Goal: Communication & Community: Answer question/provide support

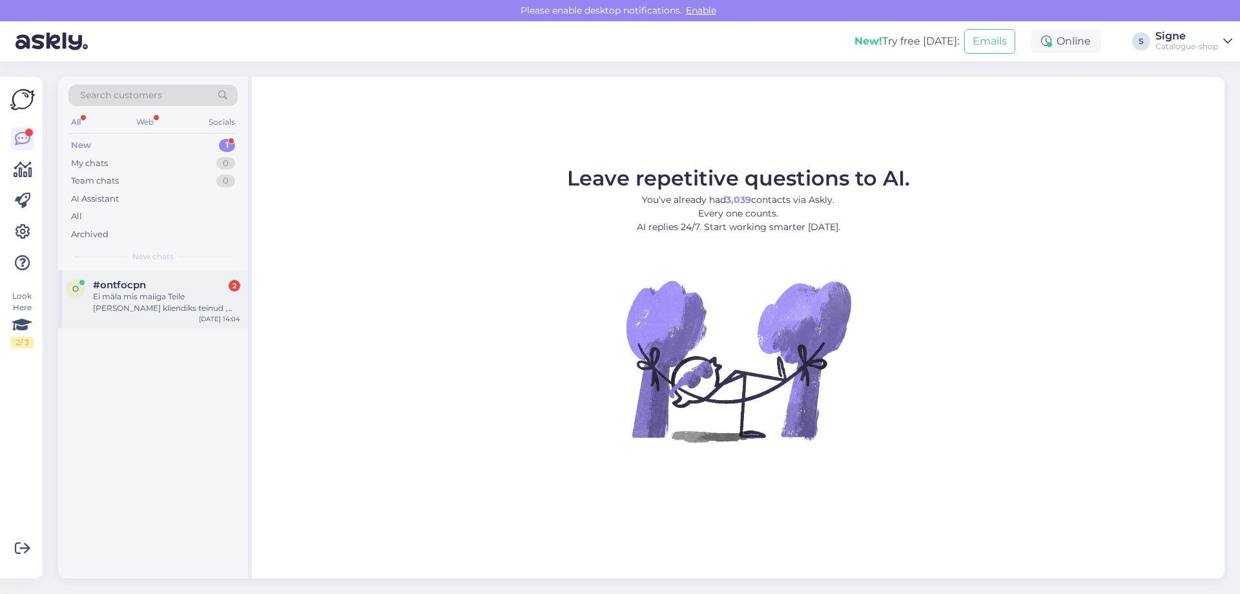
click at [191, 284] on div "#ontfocpn 2" at bounding box center [166, 285] width 147 height 12
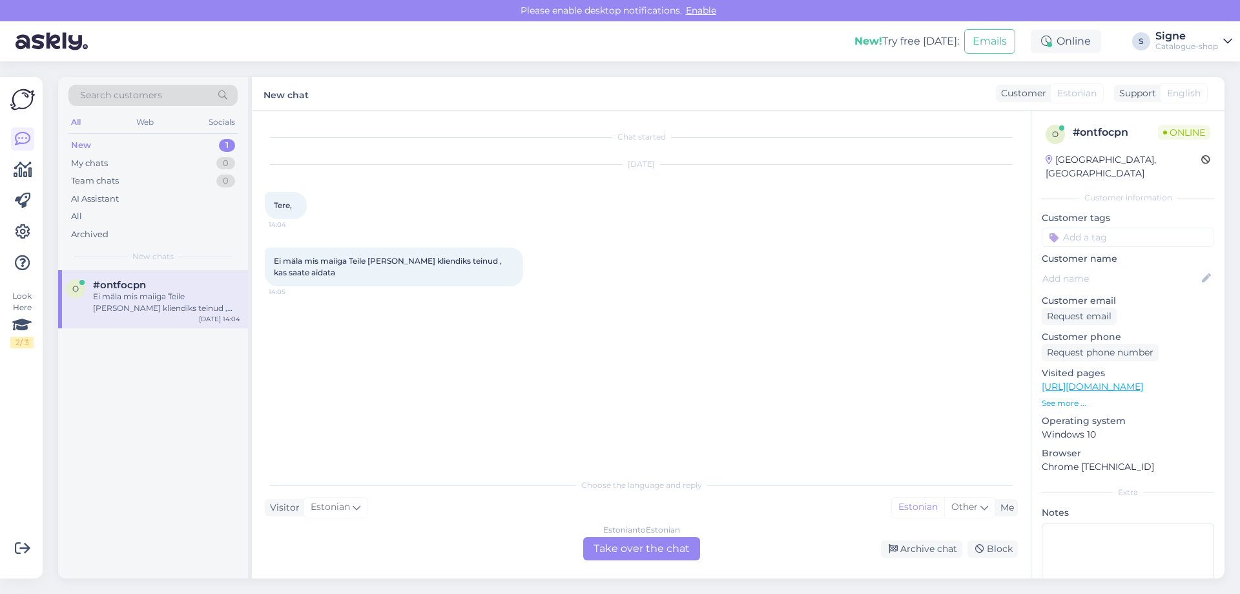
click at [656, 547] on div "Estonian to Estonian Take over the chat" at bounding box center [641, 548] width 117 height 23
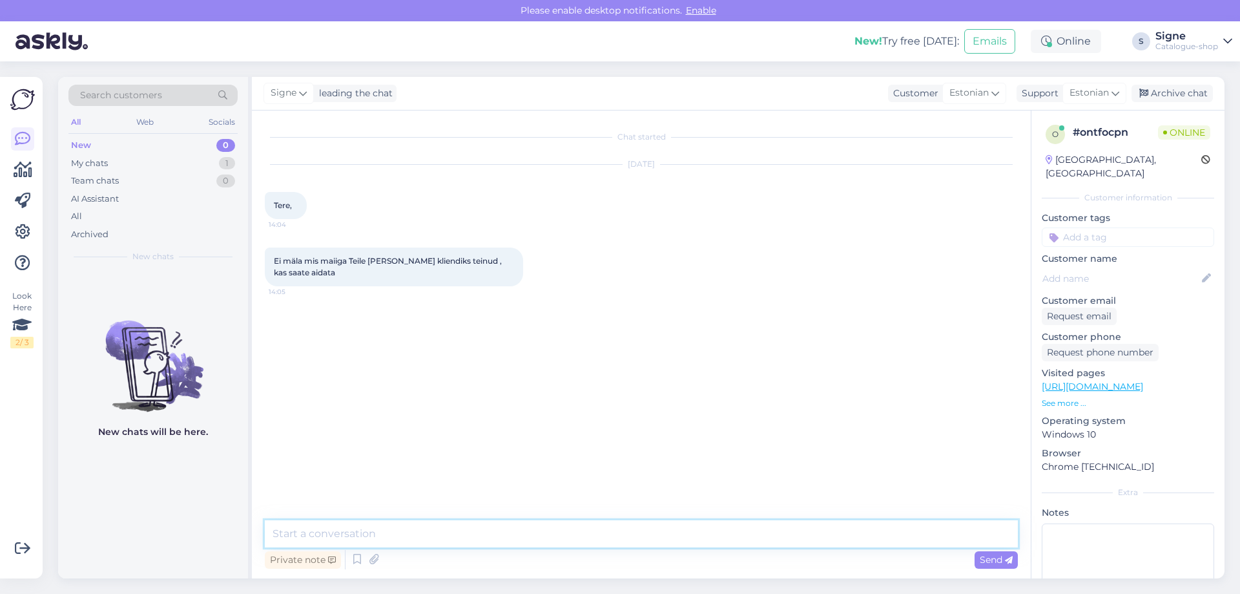
click at [295, 534] on textarea at bounding box center [641, 533] width 753 height 27
type textarea "palume tellija ees ja perenime."
paste textarea "ONNELA@ARENSBURG.EE"
type textarea "ONNELA@ARENSBURG.EE"
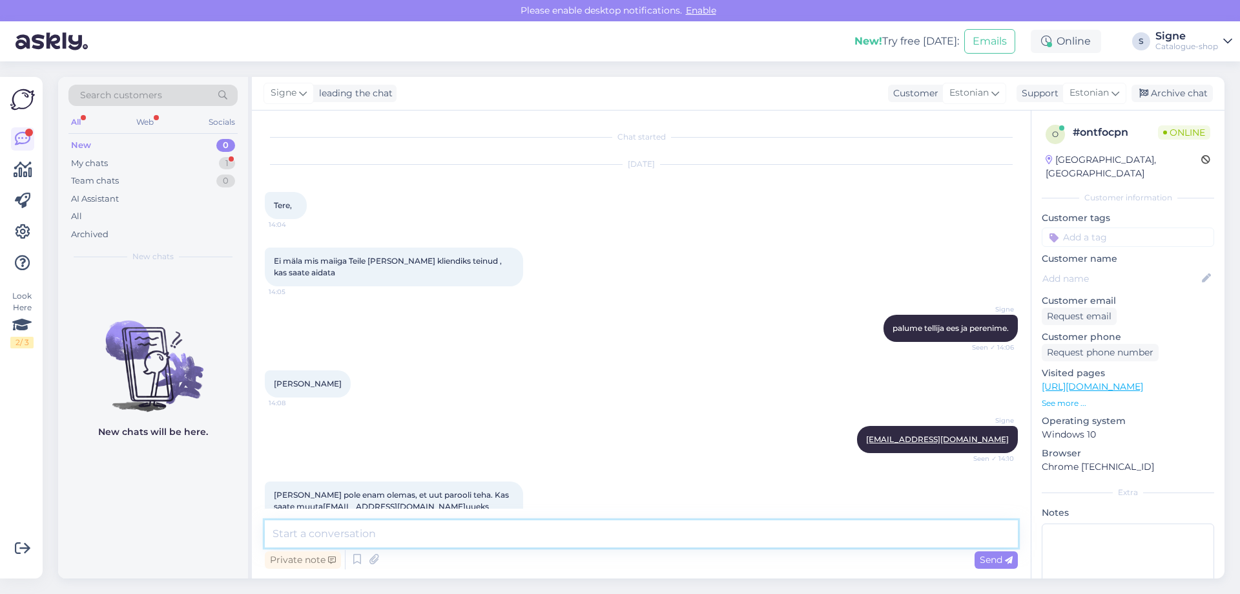
scroll to position [26, 0]
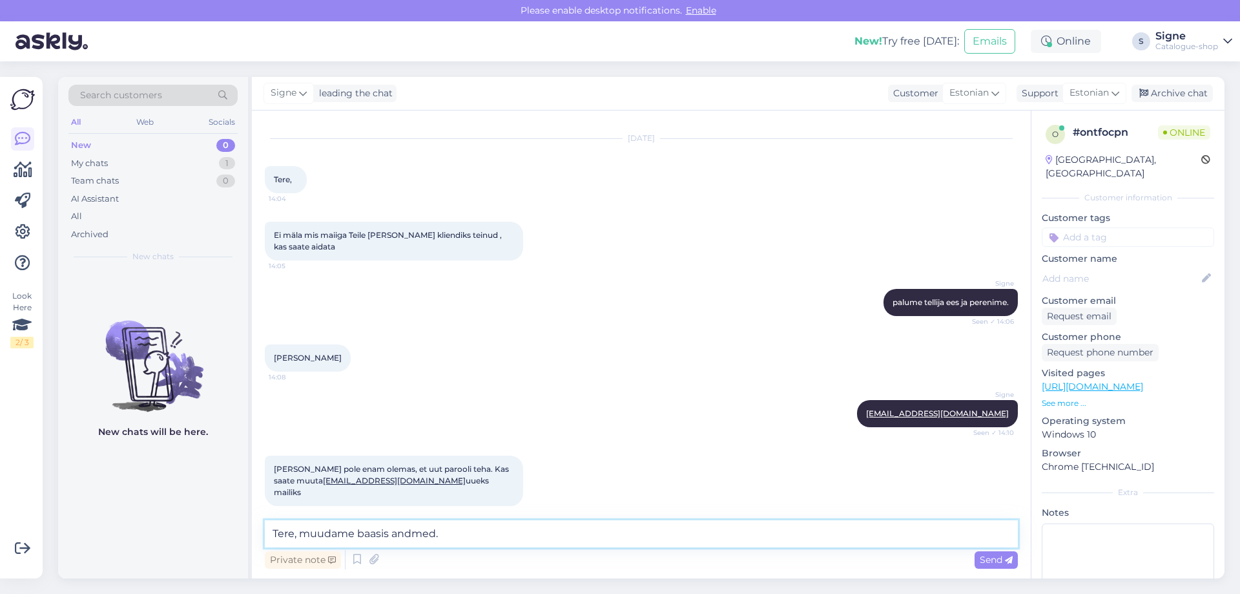
drag, startPoint x: 391, startPoint y: 531, endPoint x: 362, endPoint y: 549, distance: 34.2
click at [358, 533] on textarea "Tere, muudame baasis andmed." at bounding box center [641, 533] width 753 height 27
drag, startPoint x: 400, startPoint y: 479, endPoint x: 303, endPoint y: 482, distance: 97.0
click at [303, 482] on span "Seda maili pole enam olemas, et uut parooli teha. Kas saate muuta onnelanelis1@…" at bounding box center [392, 480] width 237 height 33
copy link "onnelanelis1@gmail.com"
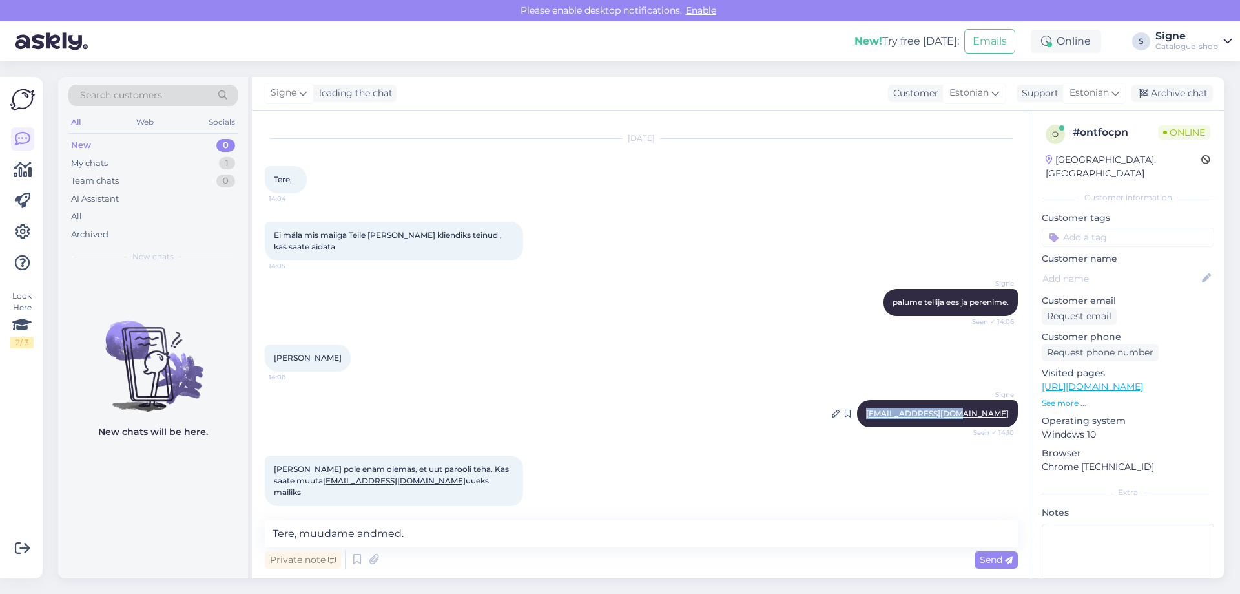
drag, startPoint x: 1000, startPoint y: 413, endPoint x: 889, endPoint y: 412, distance: 111.1
click at [889, 412] on div "Signe ONNELA@ARENSBURG.EE Seen ✓ 14:10" at bounding box center [937, 413] width 161 height 27
copy link "ONNELA@ARENSBURG.EE"
drag, startPoint x: 436, startPoint y: 532, endPoint x: 300, endPoint y: 522, distance: 136.7
click at [300, 522] on textarea "Tere, muudame andmed." at bounding box center [641, 533] width 753 height 27
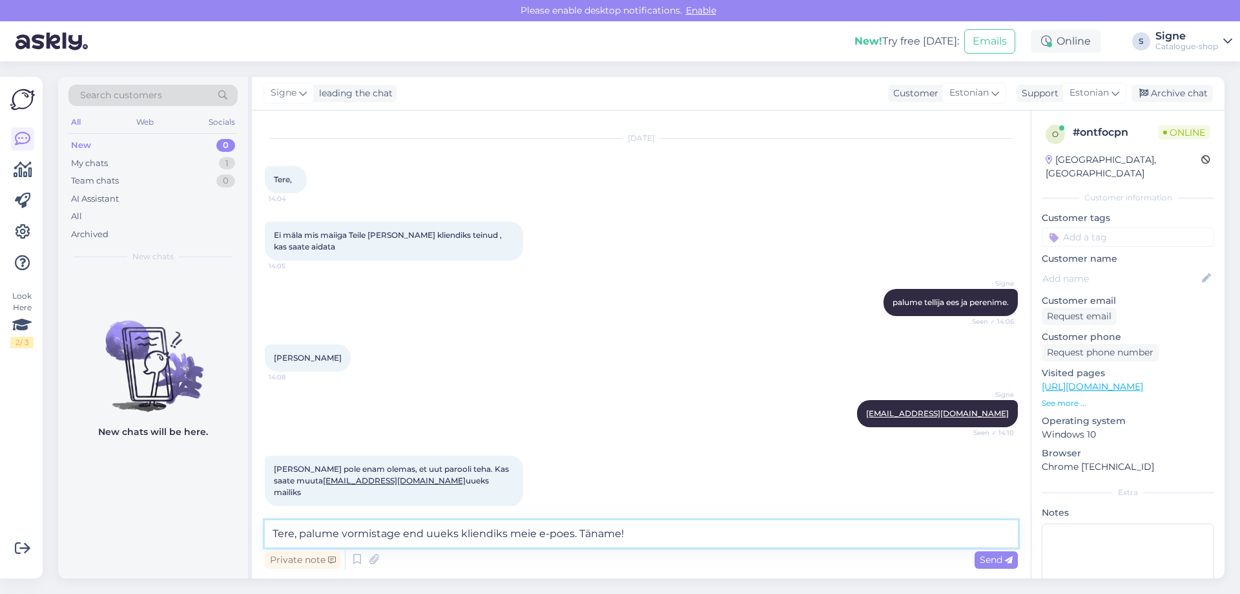
click at [342, 536] on textarea "Tere, palume vormistage end uueks kliendiks meie e-poes. Täname!" at bounding box center [641, 533] width 753 height 27
type textarea "Tere, palume vormistage end uueks kliendiks meie e-poes. Täname!"
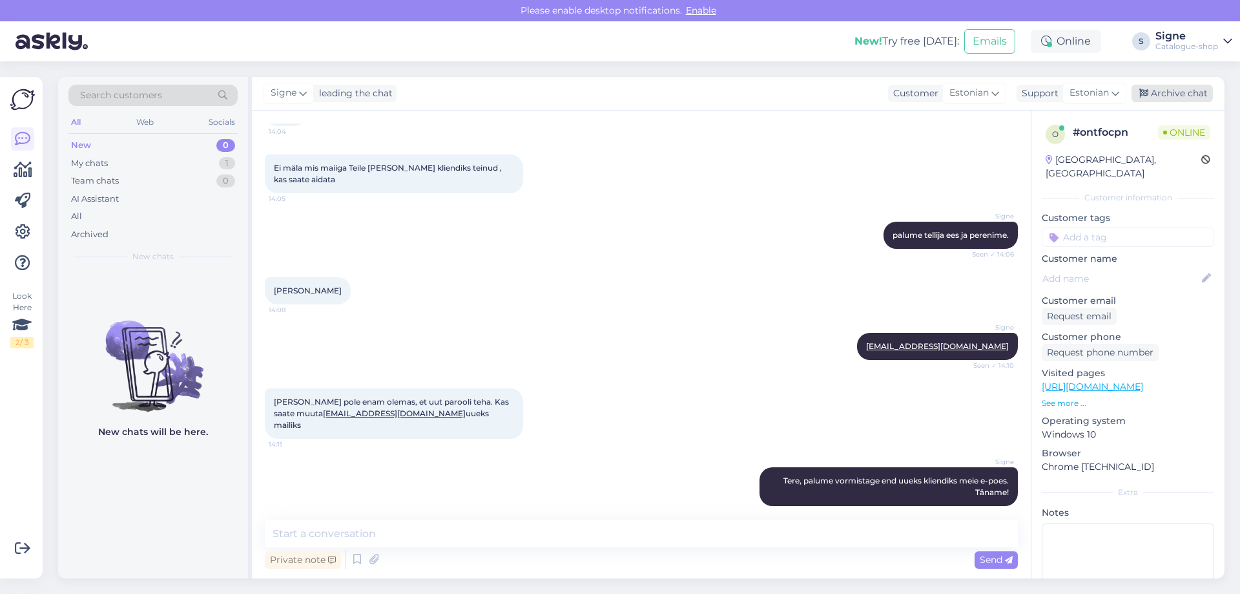
click at [1177, 87] on div "Archive chat" at bounding box center [1172, 93] width 81 height 17
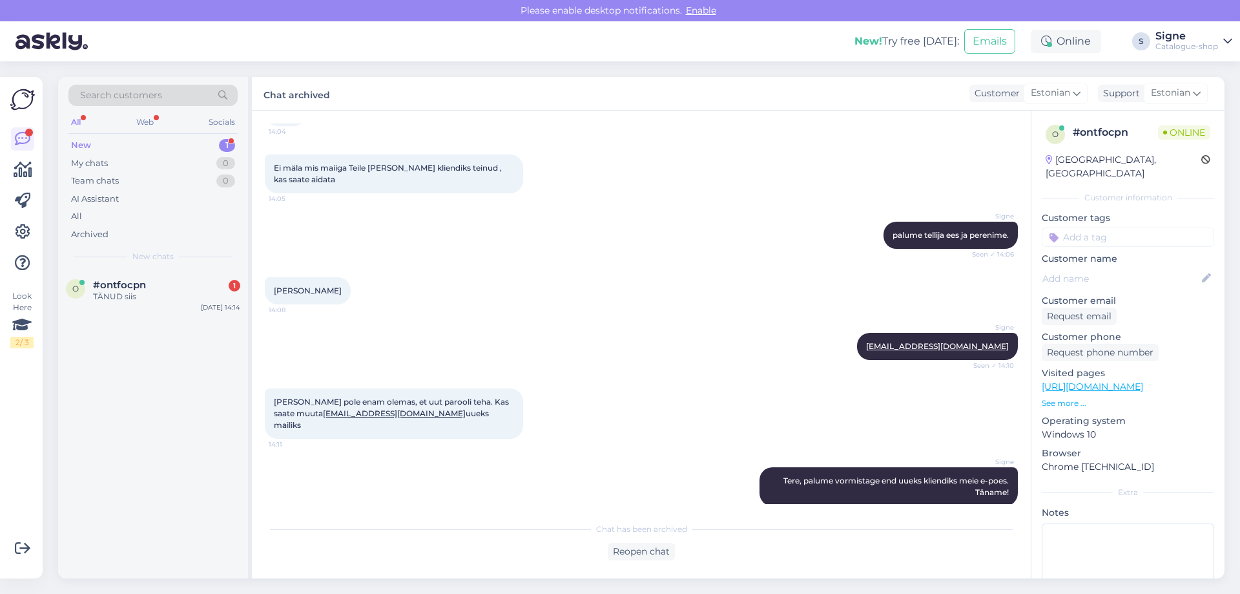
scroll to position [153, 0]
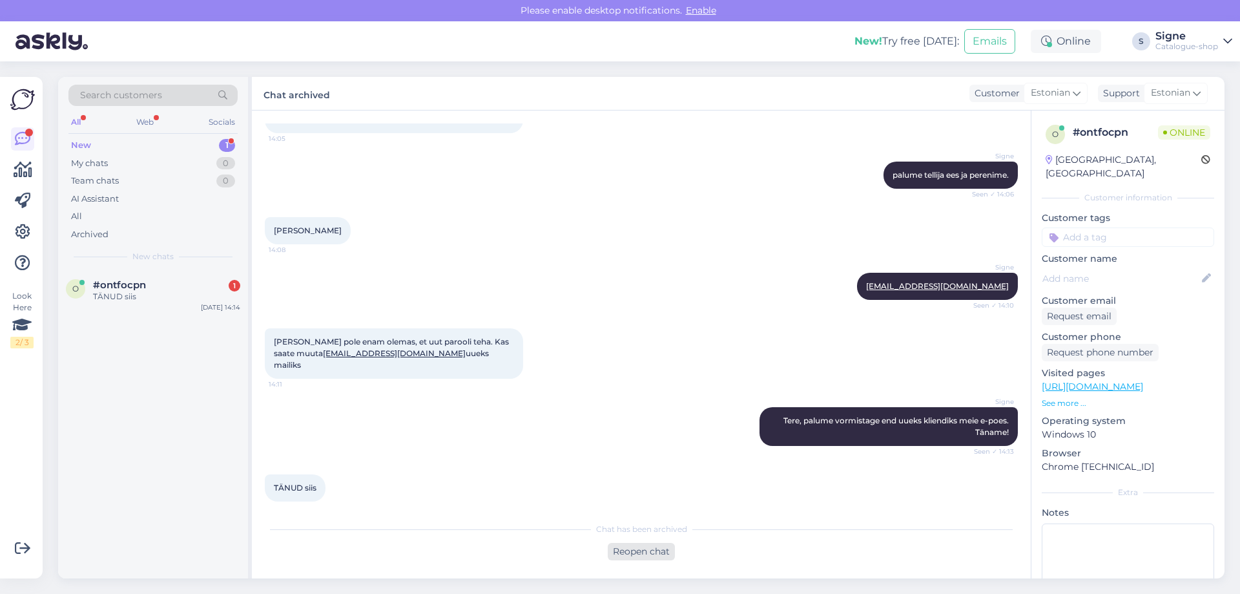
click at [656, 556] on div "Reopen chat" at bounding box center [641, 551] width 67 height 17
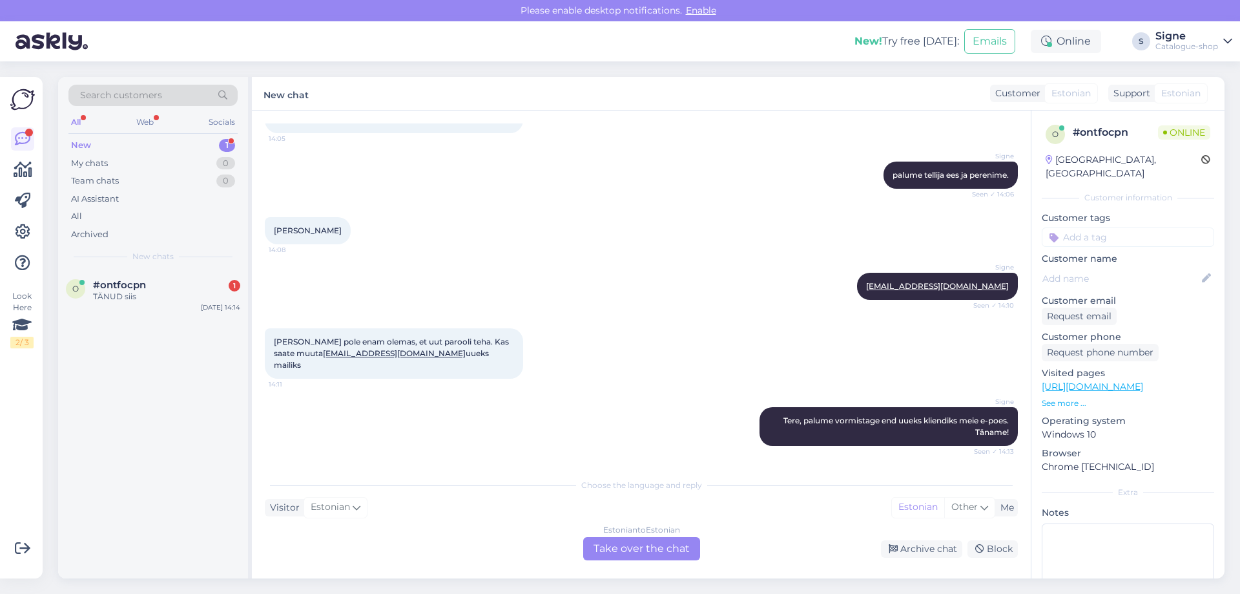
scroll to position [167, 0]
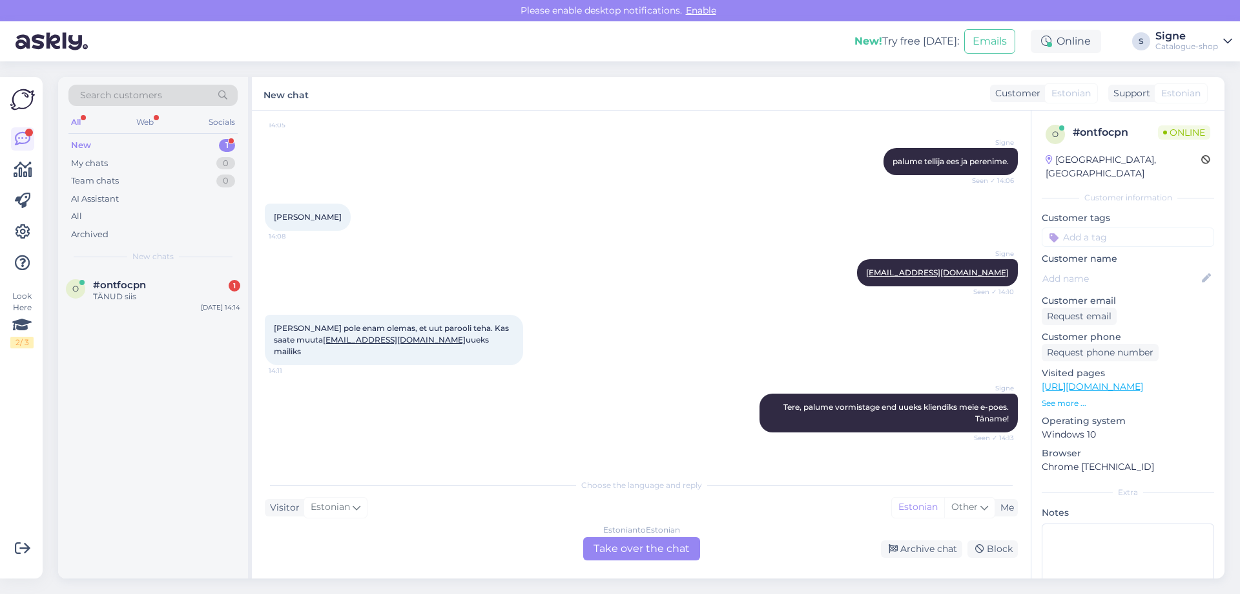
click at [616, 550] on div "Estonian to Estonian Take over the chat" at bounding box center [641, 548] width 117 height 23
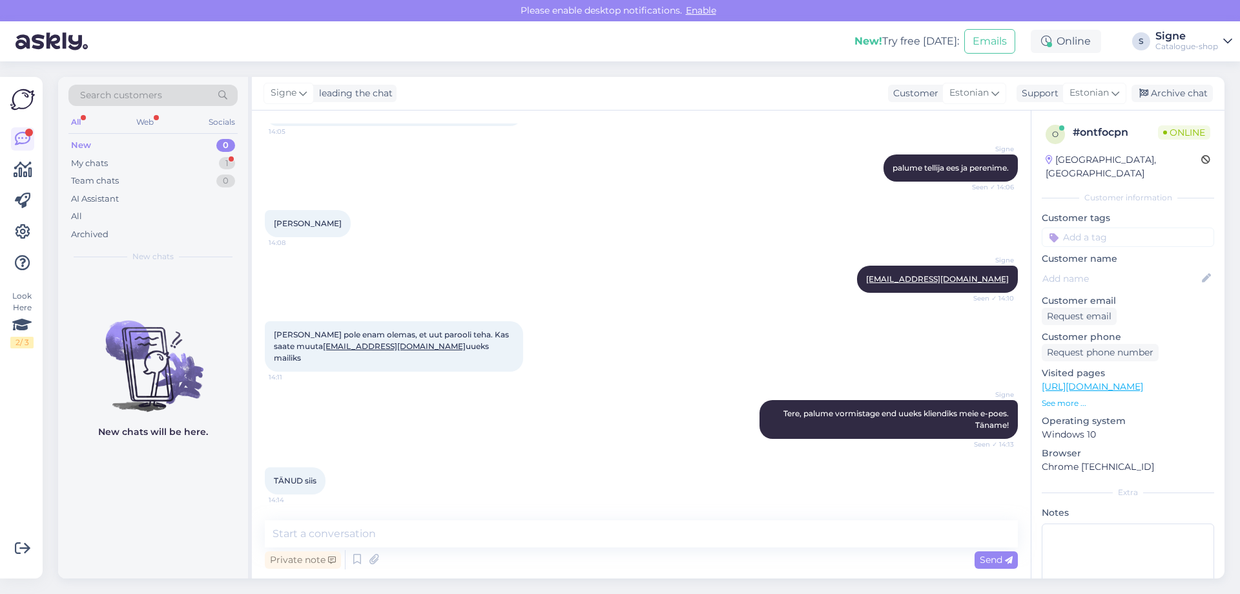
scroll to position [149, 0]
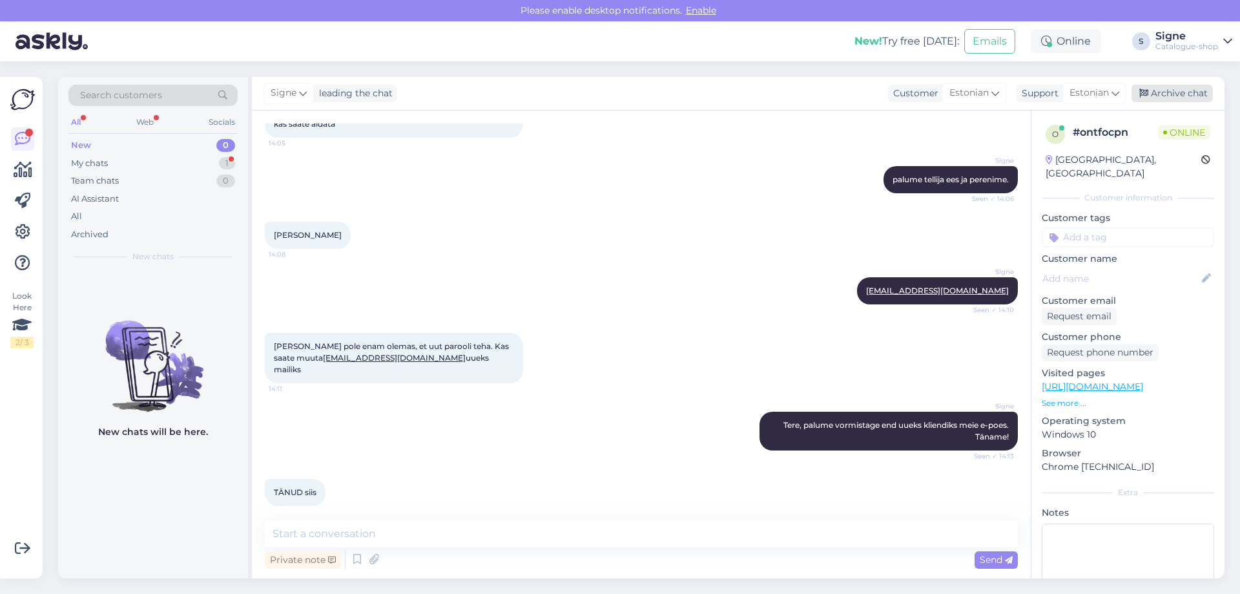
click at [1178, 90] on div "Archive chat" at bounding box center [1172, 93] width 81 height 17
